Goal: Information Seeking & Learning: Find specific fact

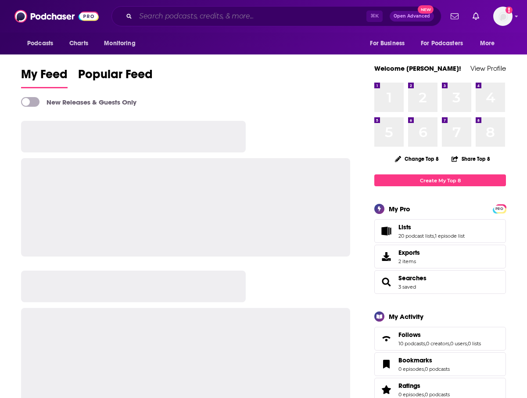
click at [236, 16] on input "Search podcasts, credits, & more..." at bounding box center [251, 16] width 231 height 14
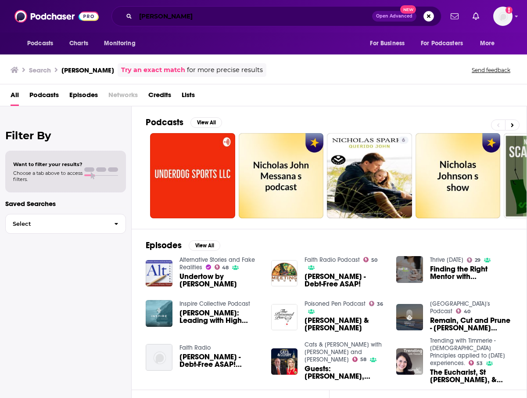
click at [186, 18] on input "[PERSON_NAME]" at bounding box center [254, 16] width 237 height 14
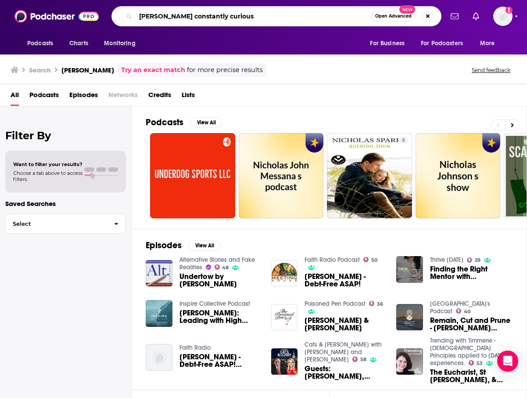
type input "[PERSON_NAME] constantly curious"
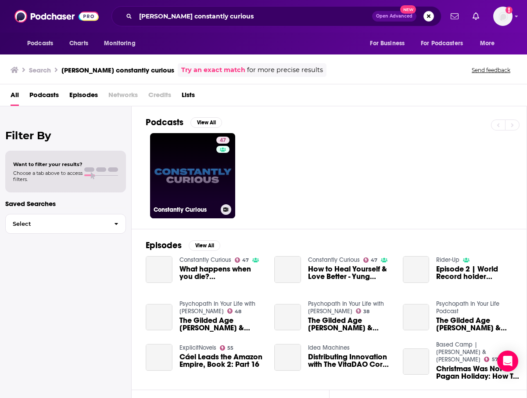
click at [179, 164] on link "47 Constantly Curious" at bounding box center [192, 175] width 85 height 85
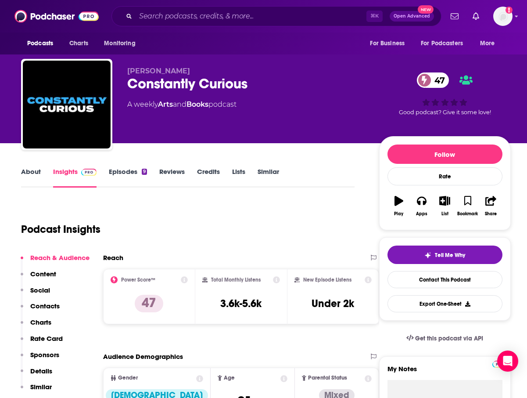
click at [33, 172] on link "About" at bounding box center [31, 177] width 20 height 20
